Goal: Task Accomplishment & Management: Use online tool/utility

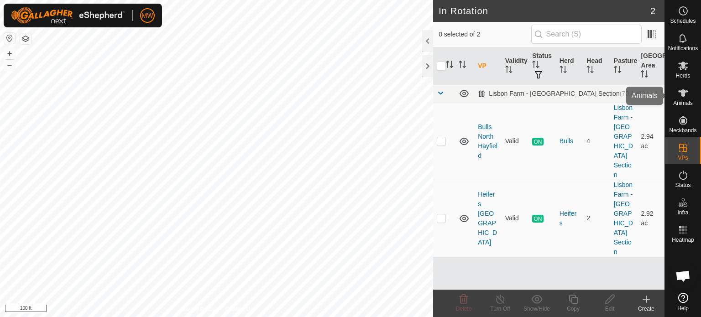
click at [684, 94] on icon at bounding box center [683, 92] width 10 height 7
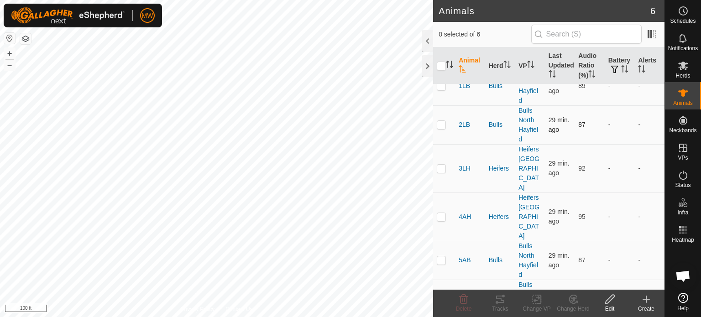
scroll to position [26, 0]
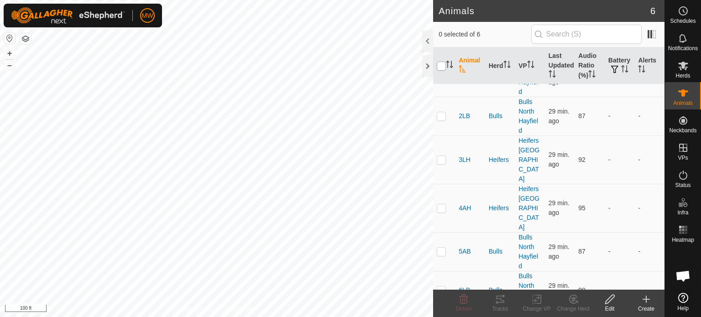
click at [440, 64] on input "checkbox" at bounding box center [441, 66] width 9 height 9
checkbox input "true"
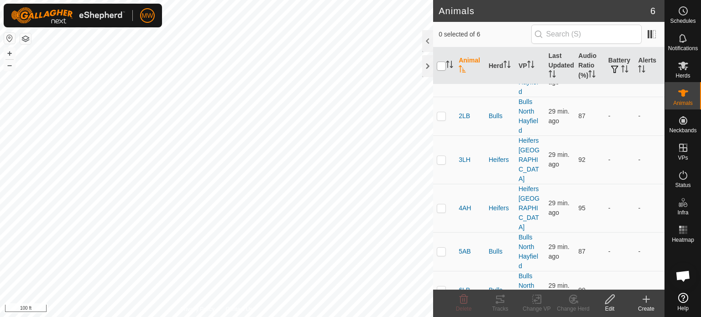
checkbox input "true"
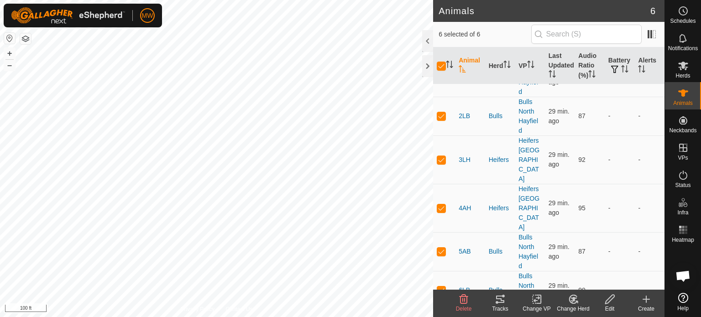
click at [497, 299] on icon at bounding box center [500, 299] width 11 height 11
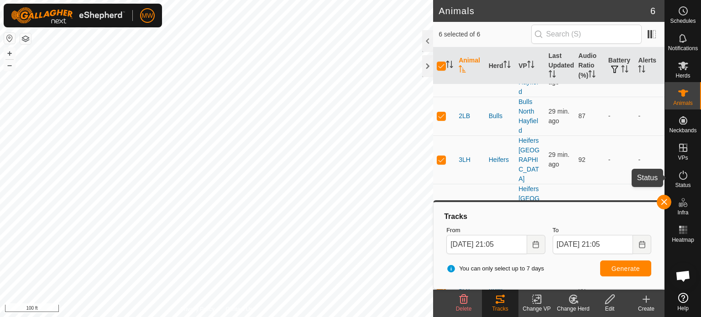
click at [681, 178] on icon at bounding box center [683, 175] width 11 height 11
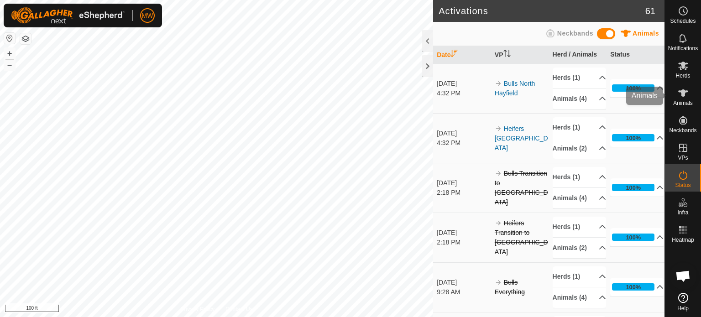
click at [675, 93] on es-animals-svg-icon at bounding box center [683, 93] width 16 height 15
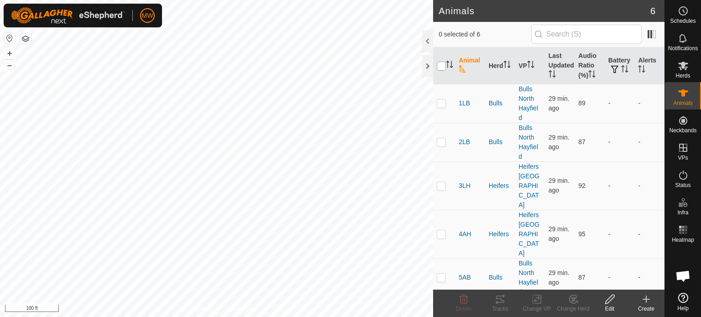
click at [438, 62] on input "checkbox" at bounding box center [441, 66] width 9 height 9
checkbox input "true"
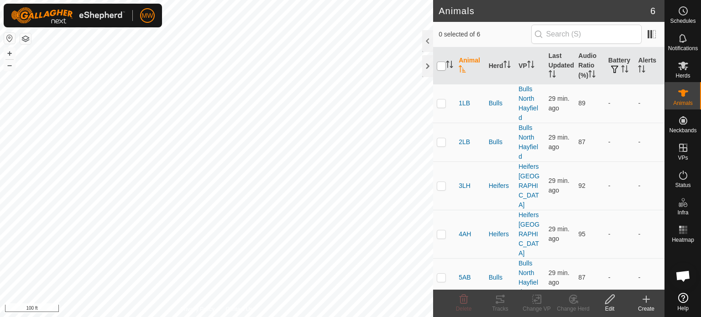
checkbox input "true"
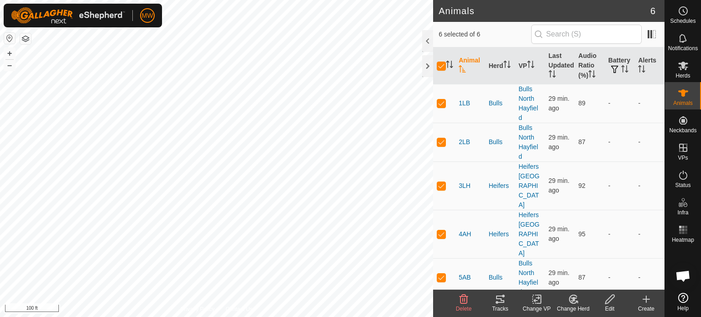
click at [500, 300] on icon at bounding box center [500, 299] width 11 height 11
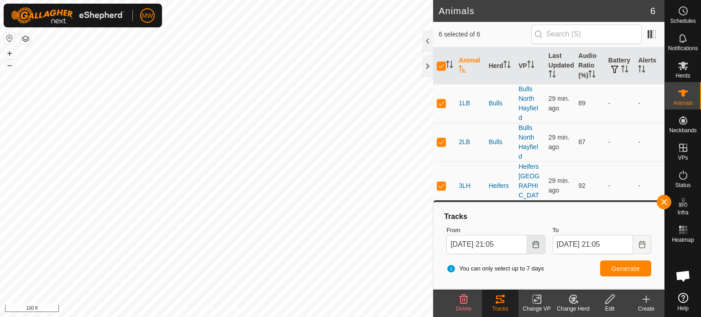
click at [541, 242] on button "Choose Date" at bounding box center [536, 244] width 18 height 19
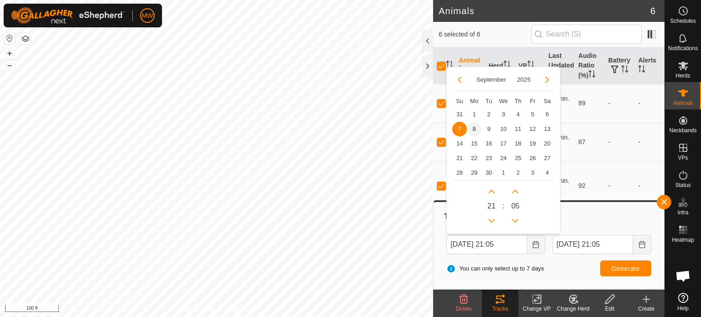
click at [478, 125] on span "8" at bounding box center [474, 129] width 15 height 15
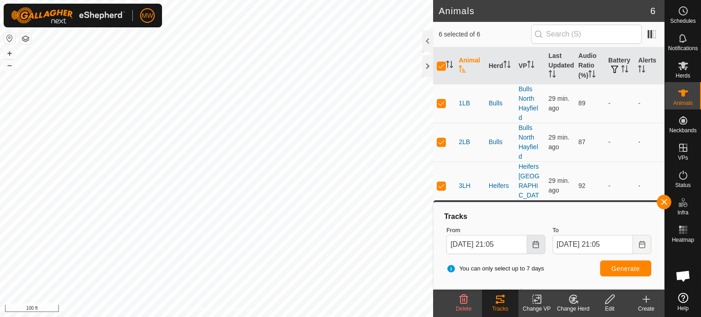
click at [538, 242] on icon "Choose Date" at bounding box center [535, 244] width 7 height 7
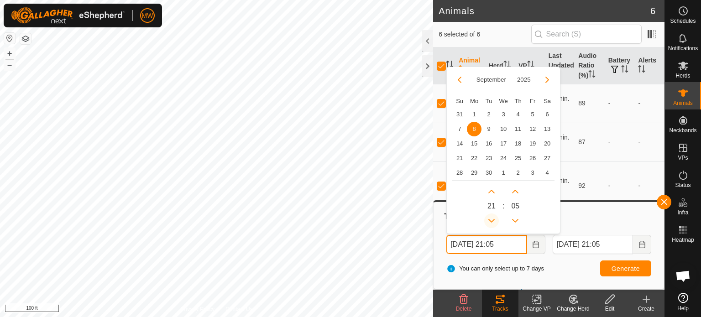
click at [487, 221] on button "Previous Hour" at bounding box center [491, 221] width 15 height 15
click at [488, 222] on span "Previous Hour" at bounding box center [488, 222] width 0 height 0
click at [487, 221] on button "Previous Hour" at bounding box center [491, 221] width 15 height 15
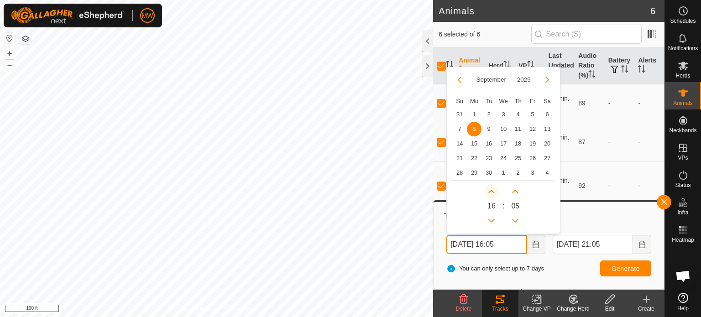
click at [487, 188] on button "Next Hour" at bounding box center [491, 191] width 15 height 15
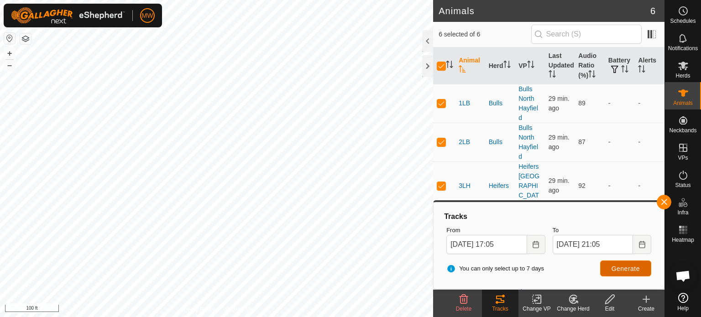
click at [624, 273] on button "Generate" at bounding box center [625, 269] width 51 height 16
click at [540, 246] on button "Choose Date" at bounding box center [536, 244] width 18 height 19
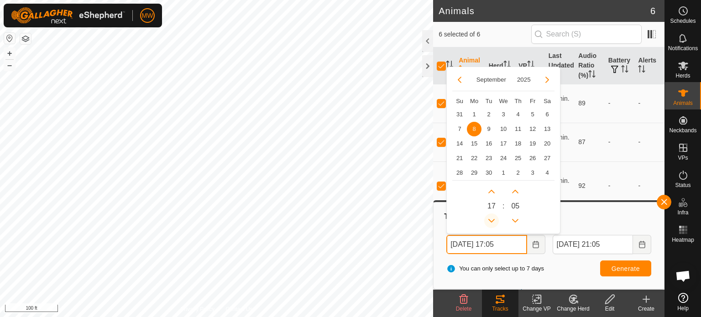
click at [491, 218] on button "Previous Hour" at bounding box center [491, 221] width 15 height 15
click at [491, 219] on span "Previous Hour" at bounding box center [491, 219] width 0 height 0
click at [491, 218] on button "Previous Hour" at bounding box center [491, 221] width 15 height 15
type input "Sep 08, 2025 14:05"
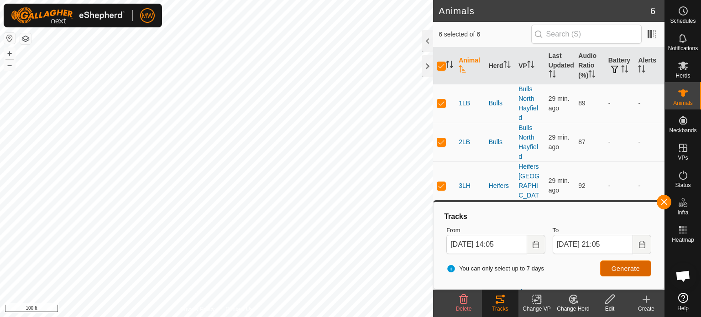
click at [643, 271] on button "Generate" at bounding box center [625, 269] width 51 height 16
click at [666, 203] on button "button" at bounding box center [664, 202] width 15 height 15
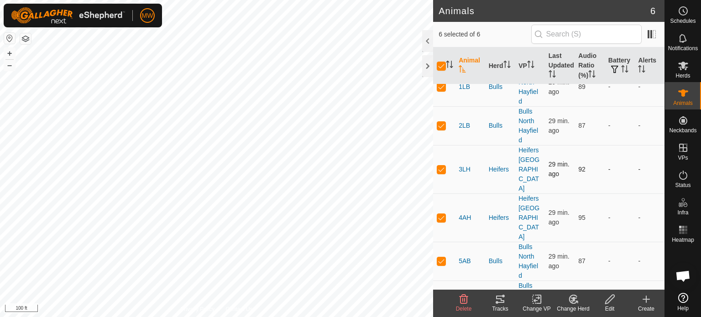
scroll to position [26, 0]
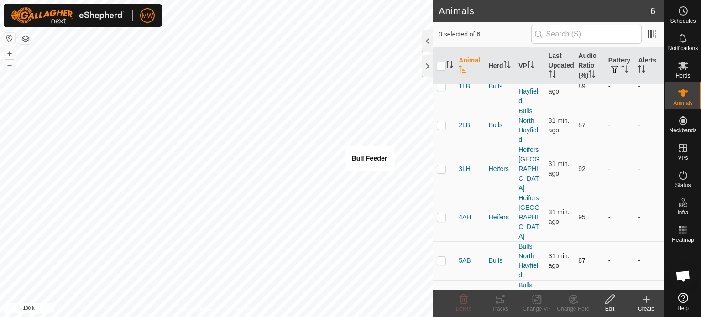
scroll to position [26, 0]
